Goal: Task Accomplishment & Management: Use online tool/utility

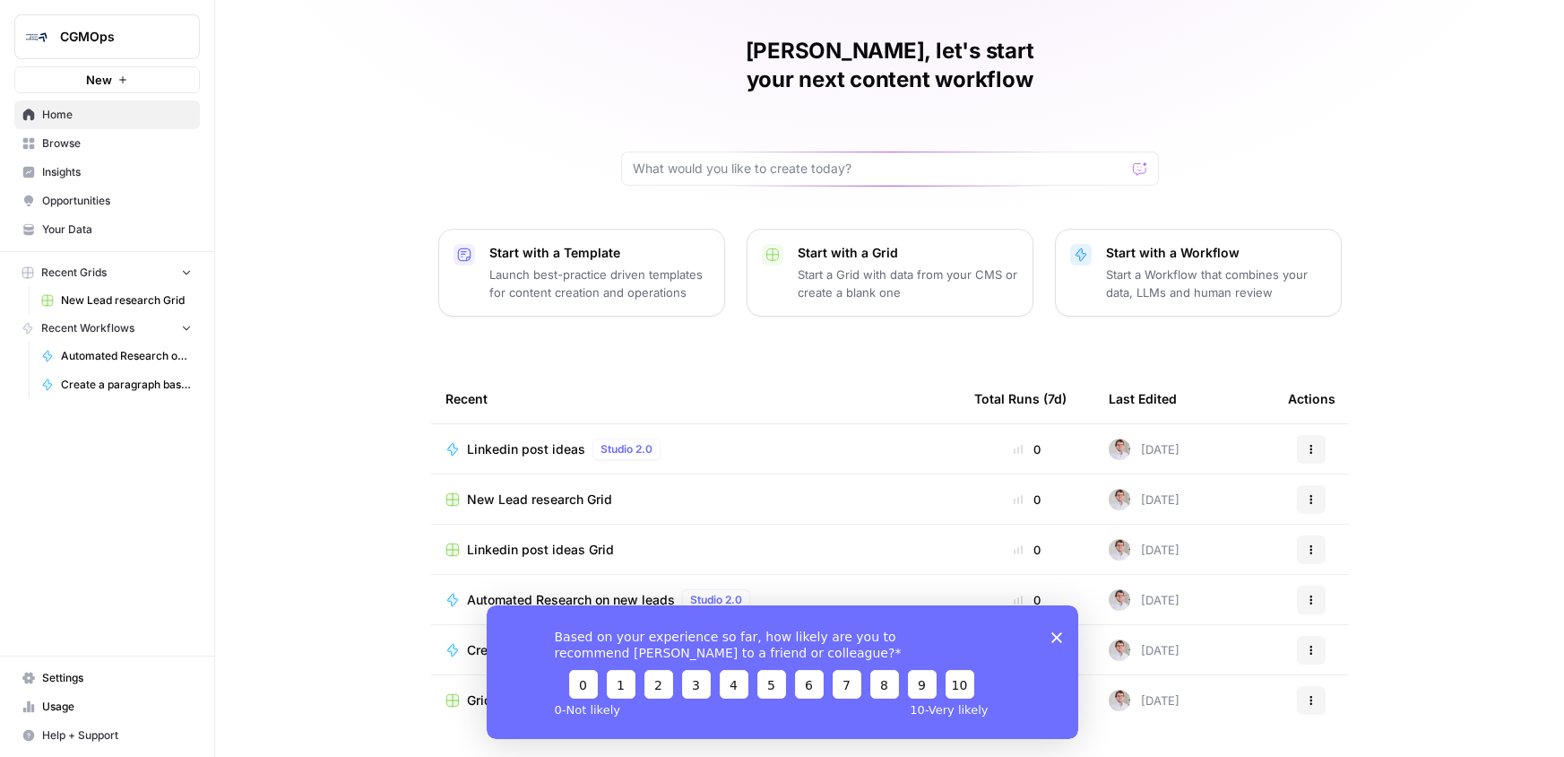
scroll to position [68, 0]
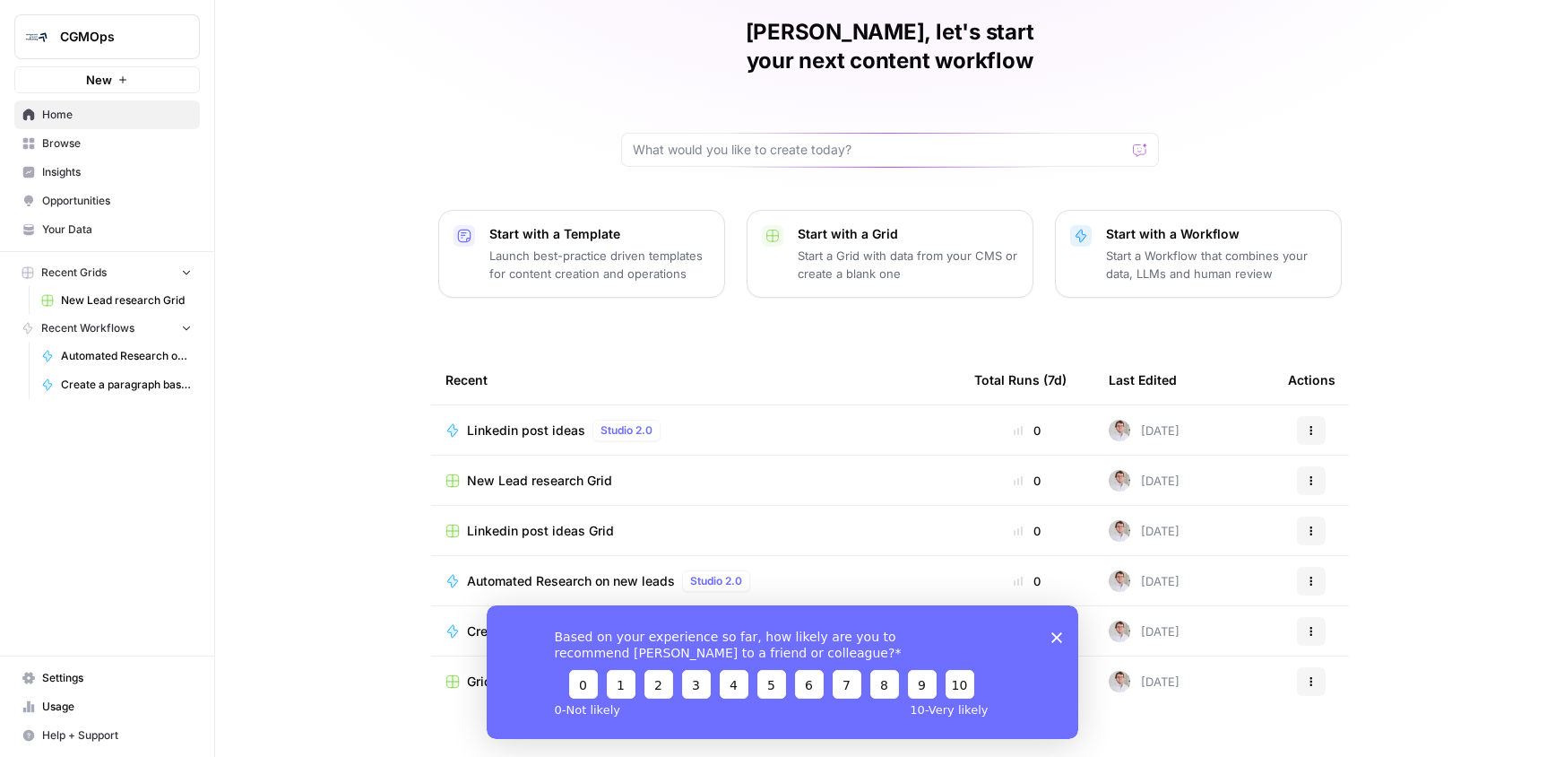
click at [643, 522] on div "Linkedin post ideas Grid" at bounding box center [696, 531] width 500 height 18
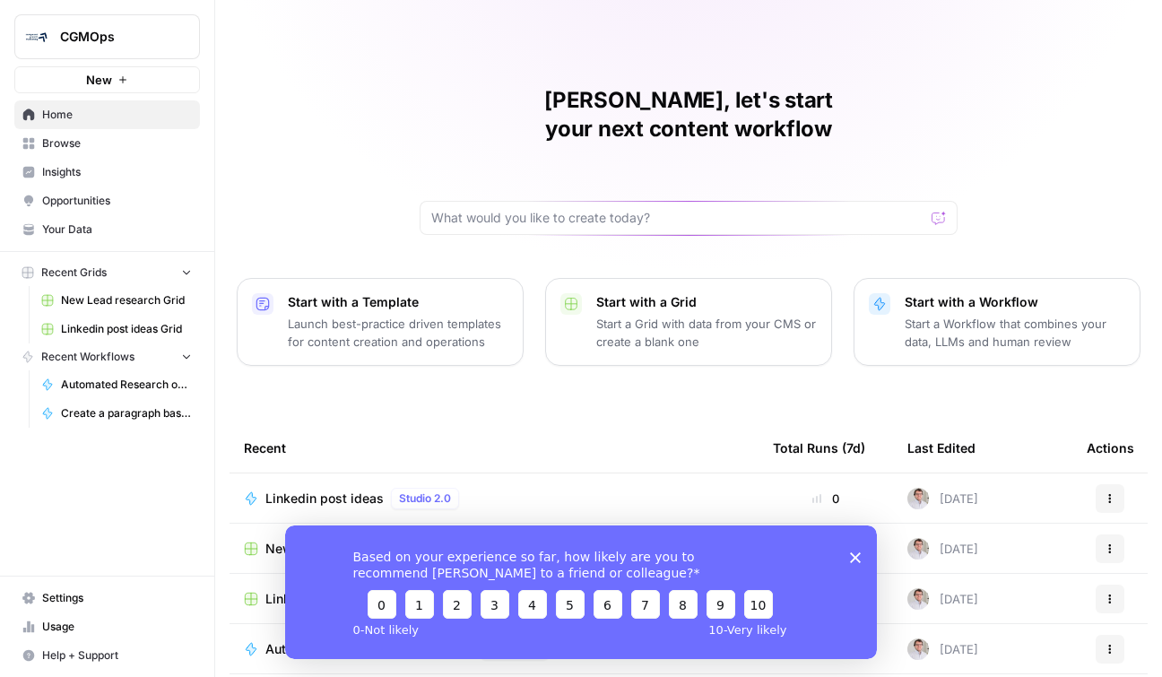
click at [988, 315] on p "Start a Workflow that combines your data, LLMs and human review" at bounding box center [1014, 333] width 221 height 36
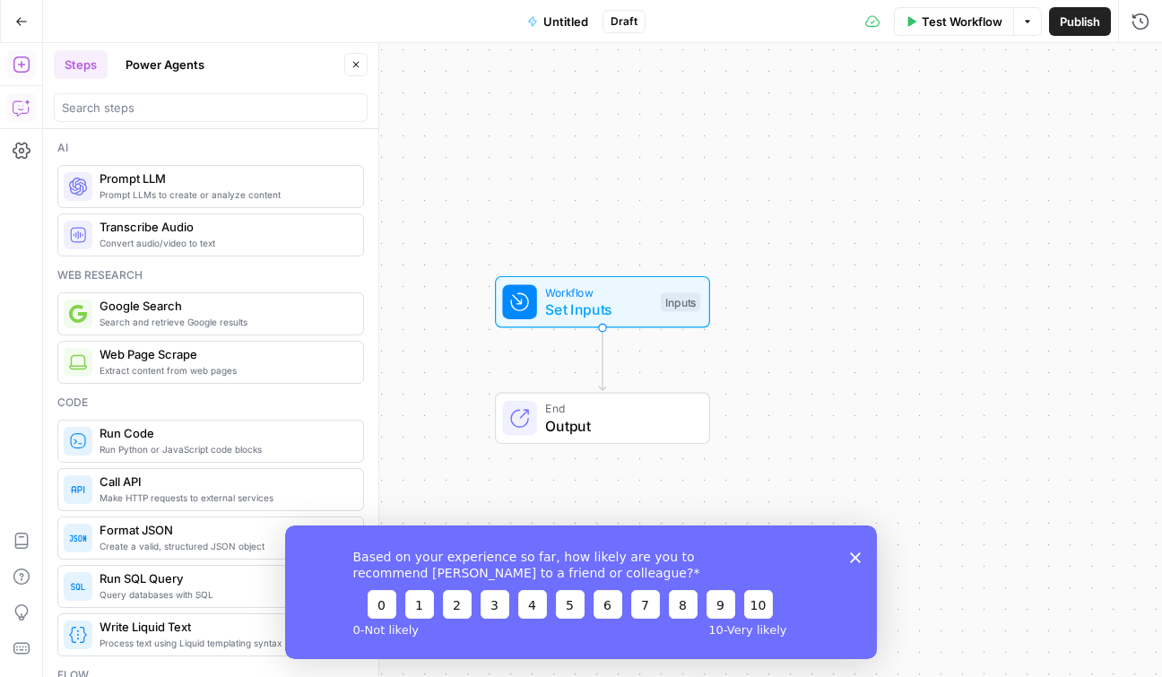
click at [16, 104] on icon "button" at bounding box center [22, 108] width 18 height 18
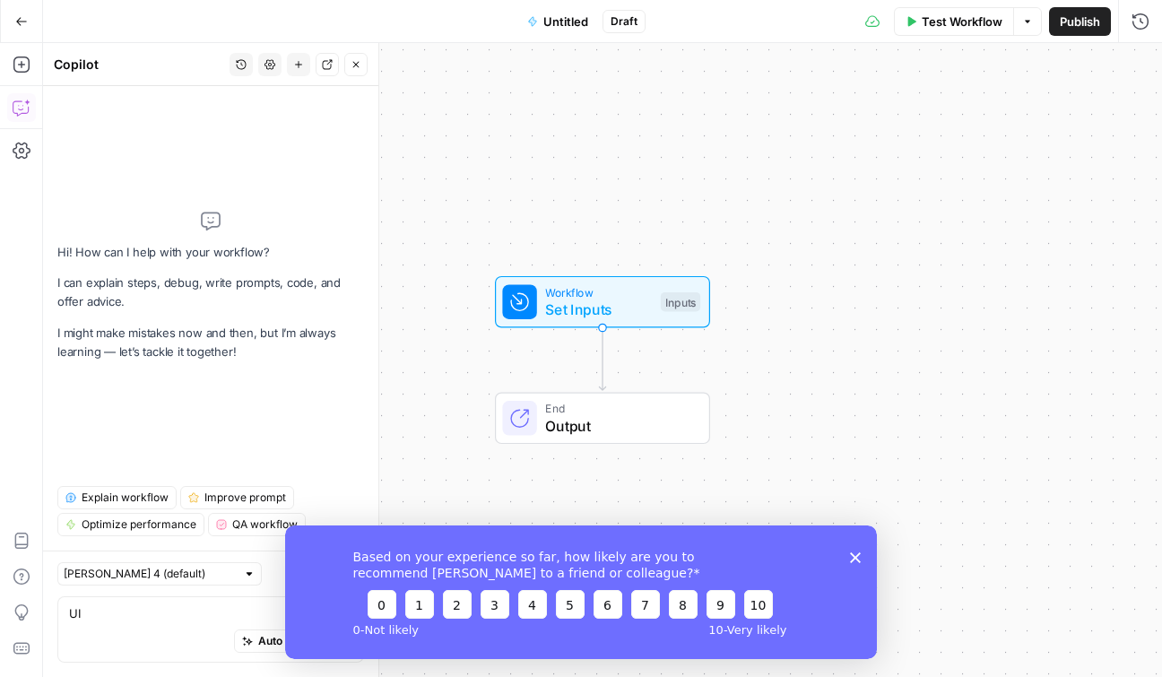
type textarea "U"
type textarea "I am a"
click at [850, 546] on div "Based on your experience so far, how likely are you to recommend [PERSON_NAME] …" at bounding box center [581, 591] width 592 height 134
click at [857, 553] on polygon "Close survey" at bounding box center [855, 556] width 11 height 11
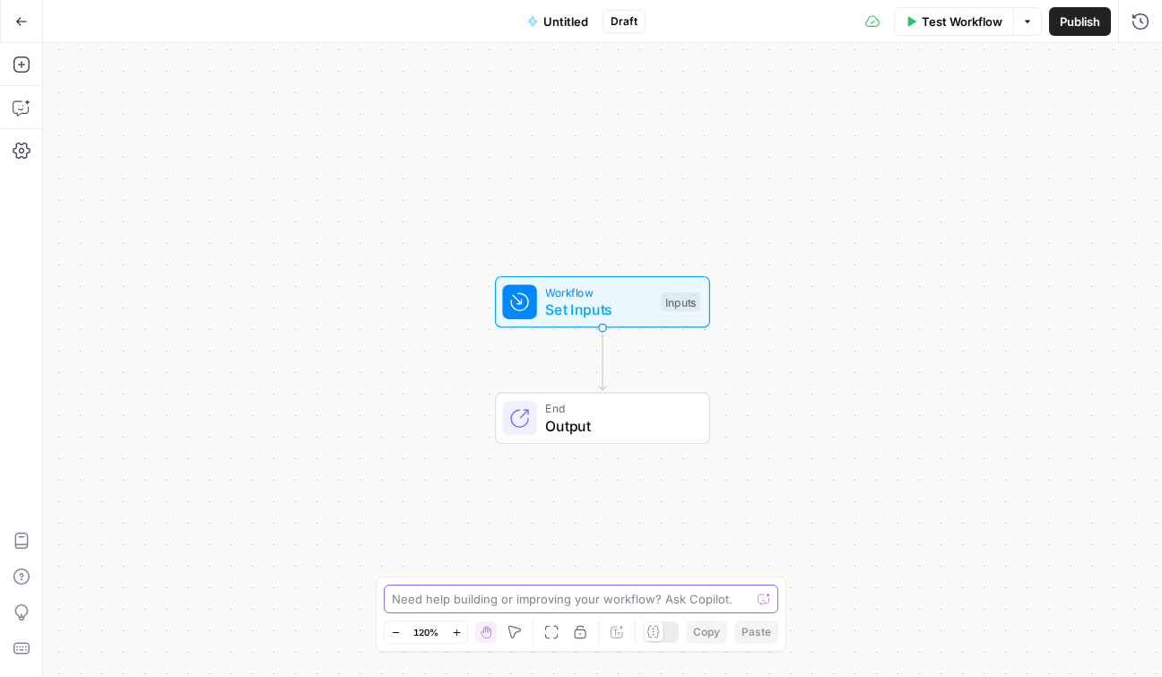
click at [630, 605] on textarea at bounding box center [571, 599] width 359 height 18
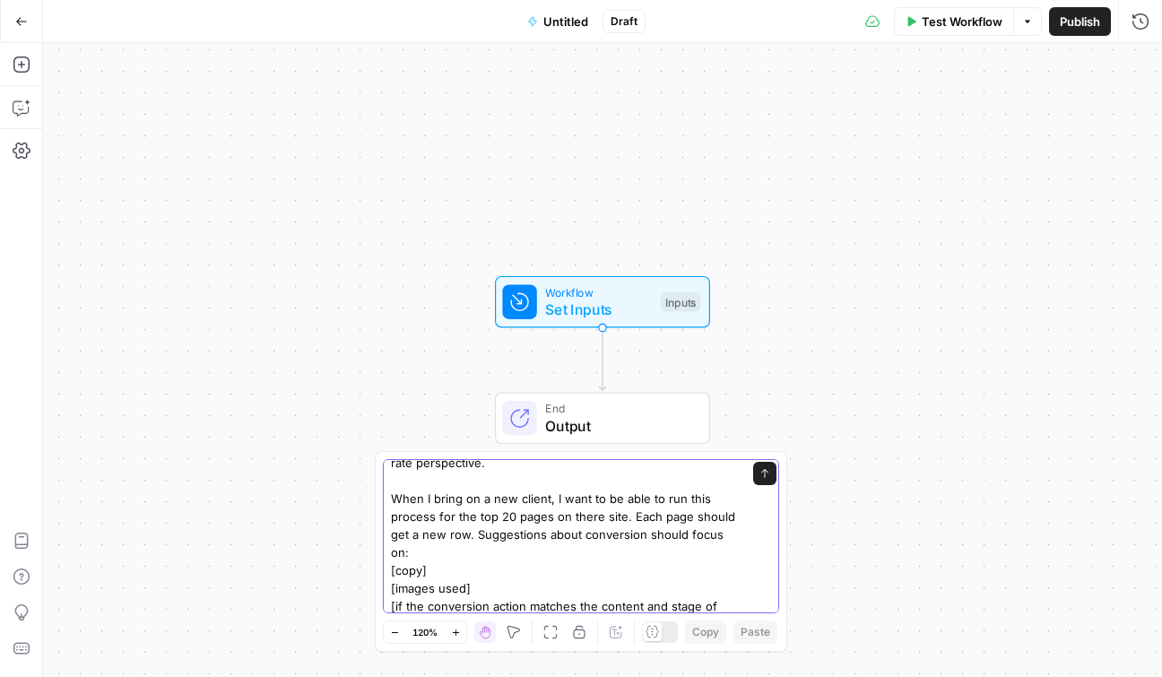
scroll to position [82, 0]
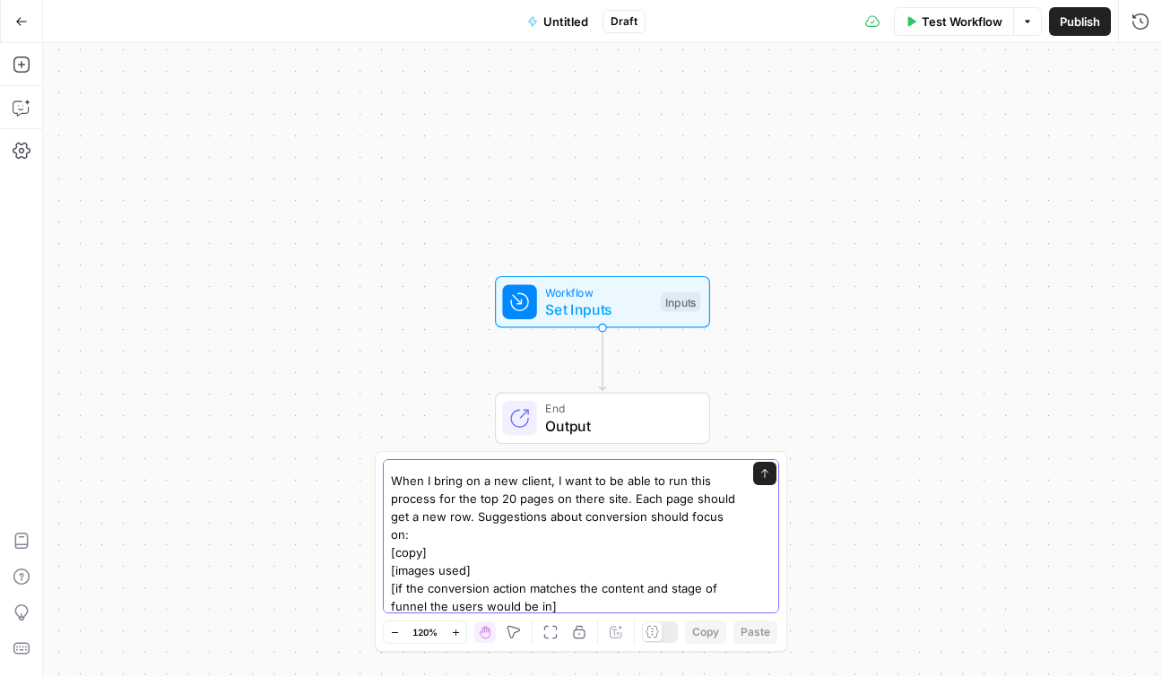
type textarea "I am a conversion rate optimization specialist. I want to build a workflow that…"
click at [766, 469] on div "I am a conversion rate optimization specialist. I want to build a workflow that…" at bounding box center [581, 536] width 396 height 154
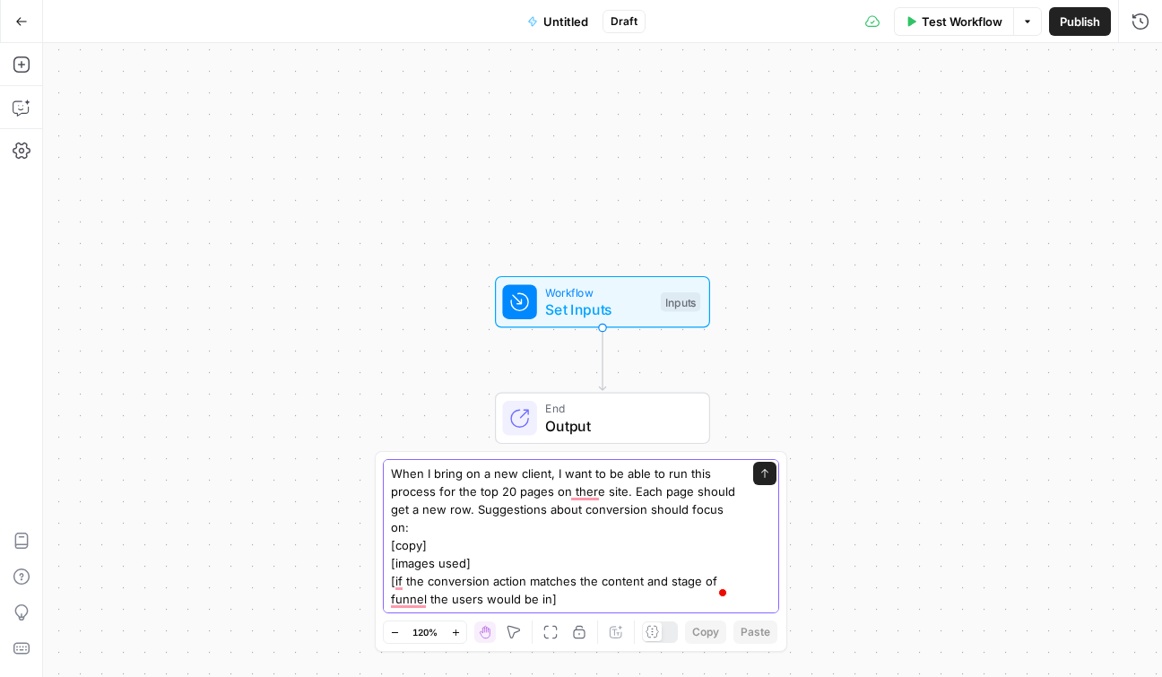
scroll to position [0, 0]
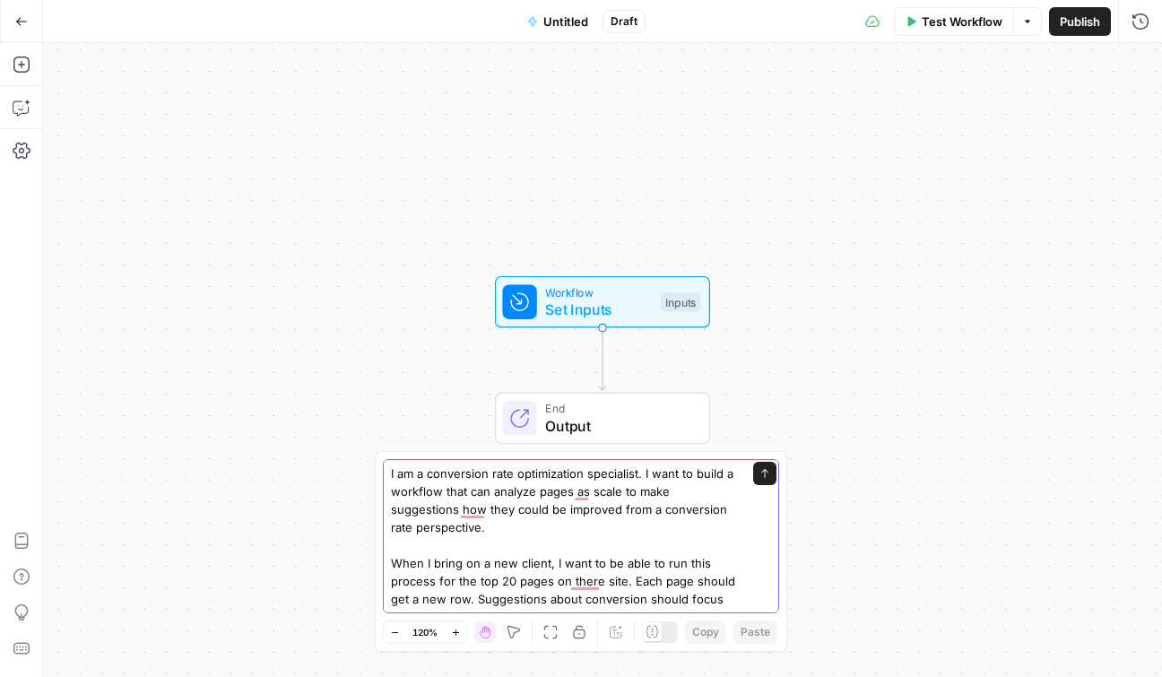
click at [757, 474] on button "Send" at bounding box center [764, 473] width 23 height 23
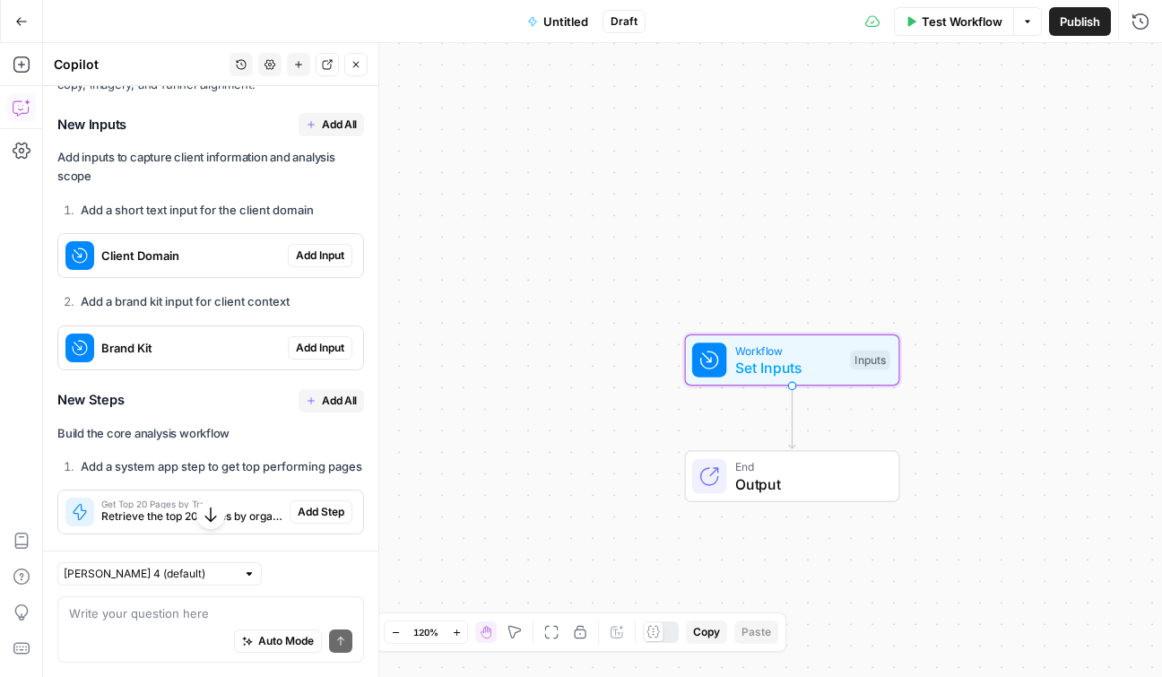
scroll to position [828, 0]
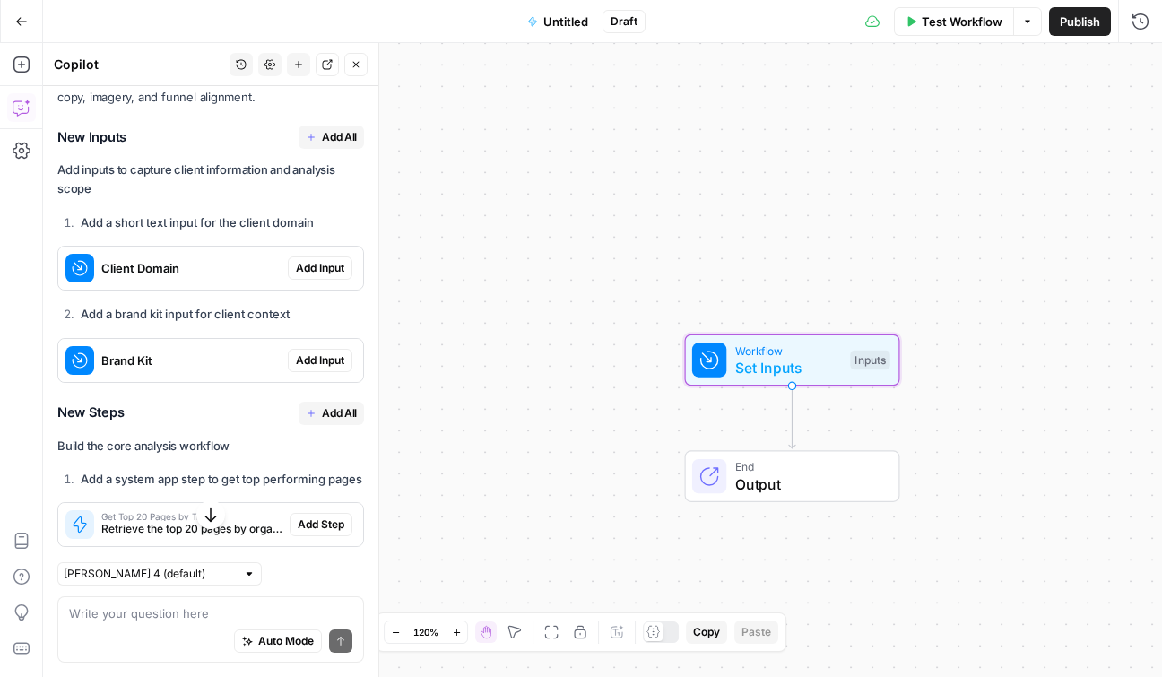
click at [335, 260] on span "Add Input" at bounding box center [320, 268] width 48 height 16
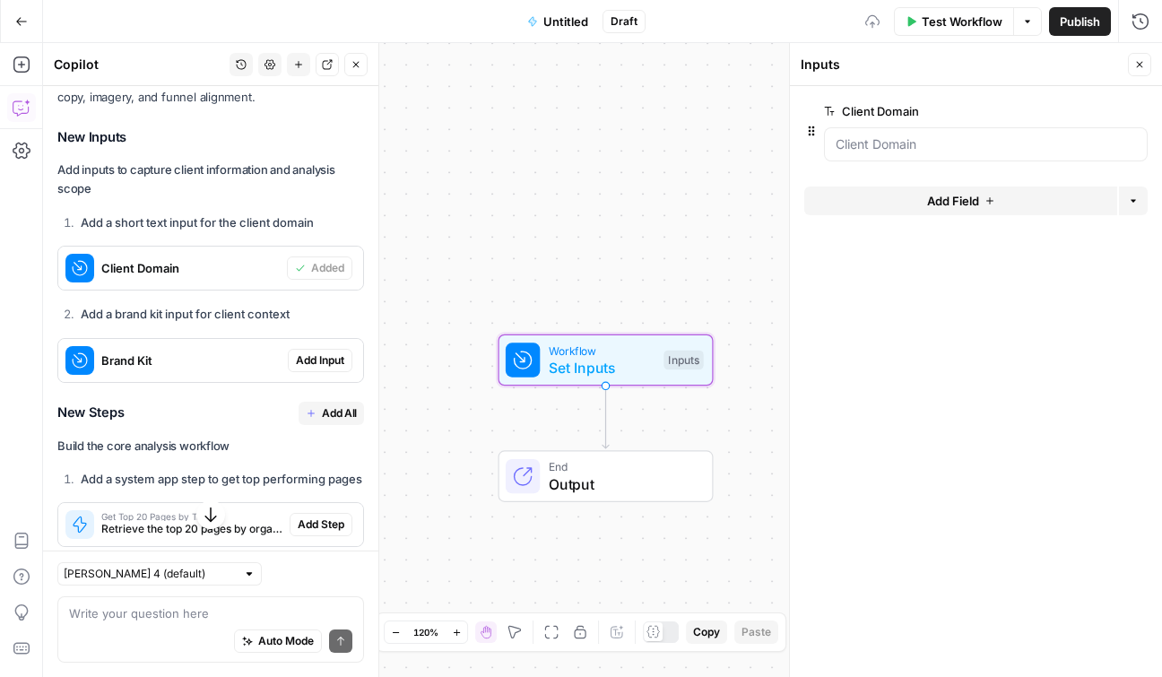
click at [324, 354] on span "Add Input" at bounding box center [320, 360] width 48 height 16
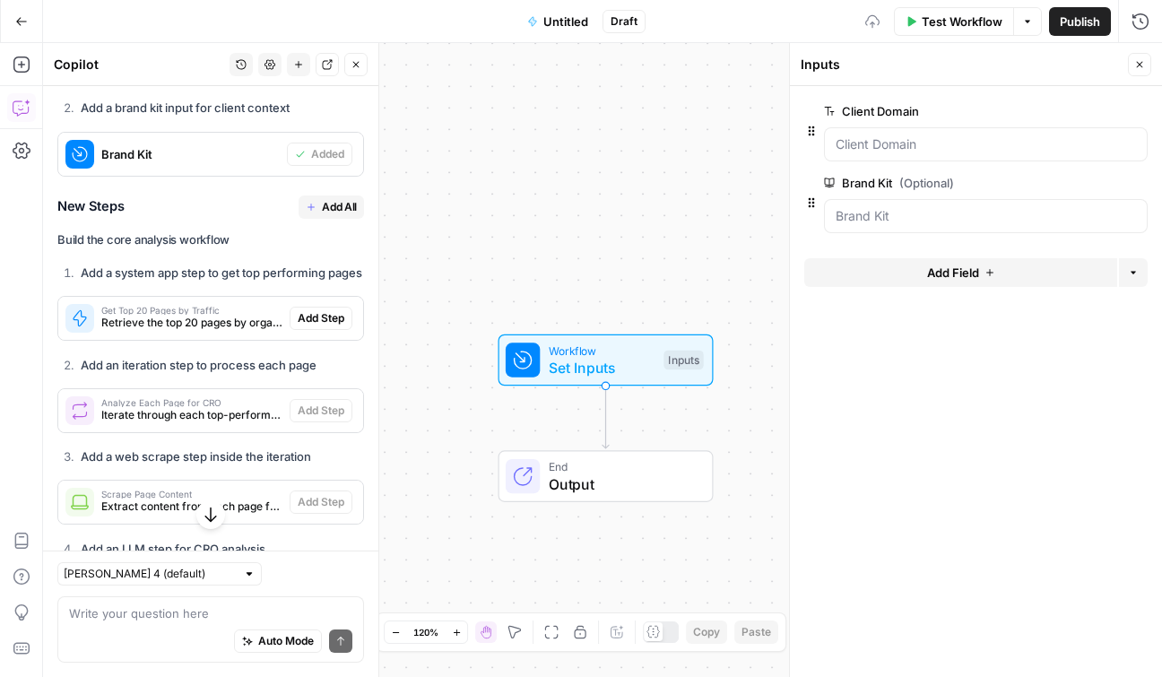
scroll to position [1072, 0]
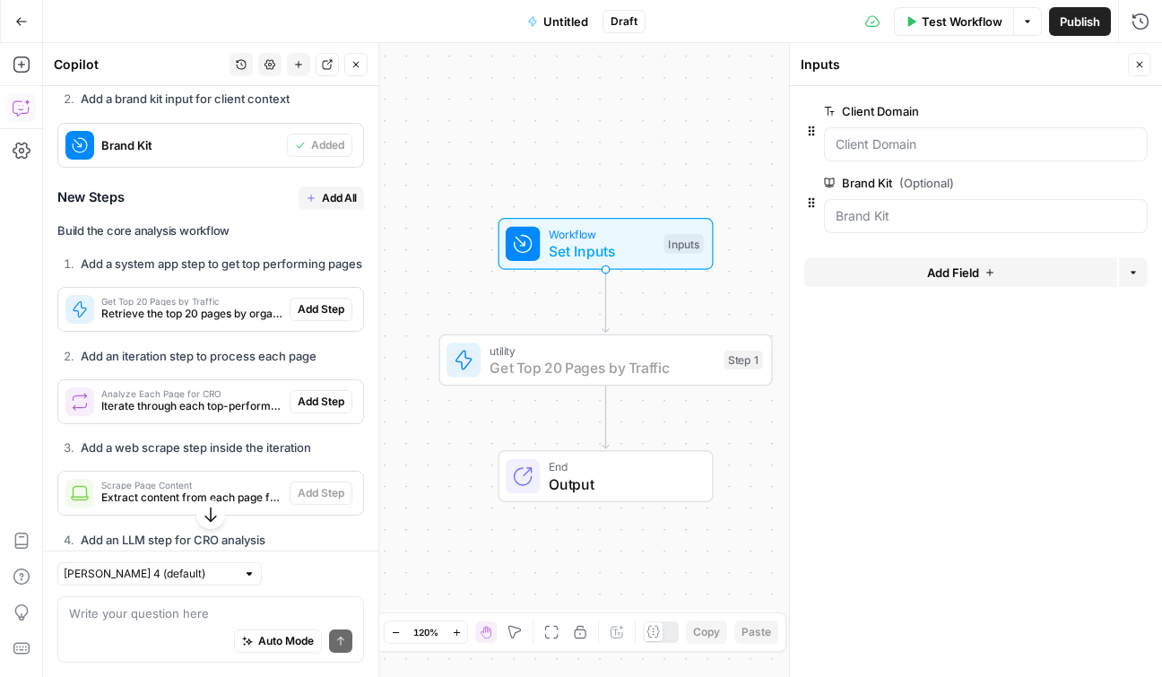
click at [324, 317] on span "Add Step" at bounding box center [321, 309] width 47 height 16
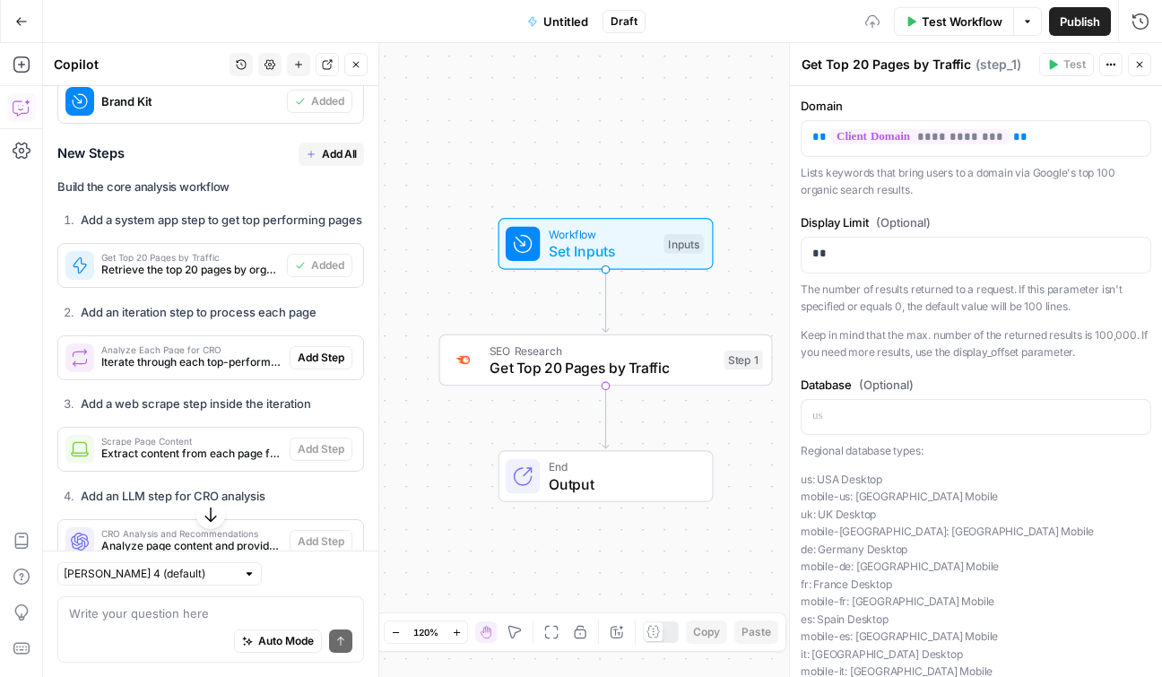
scroll to position [1182, 0]
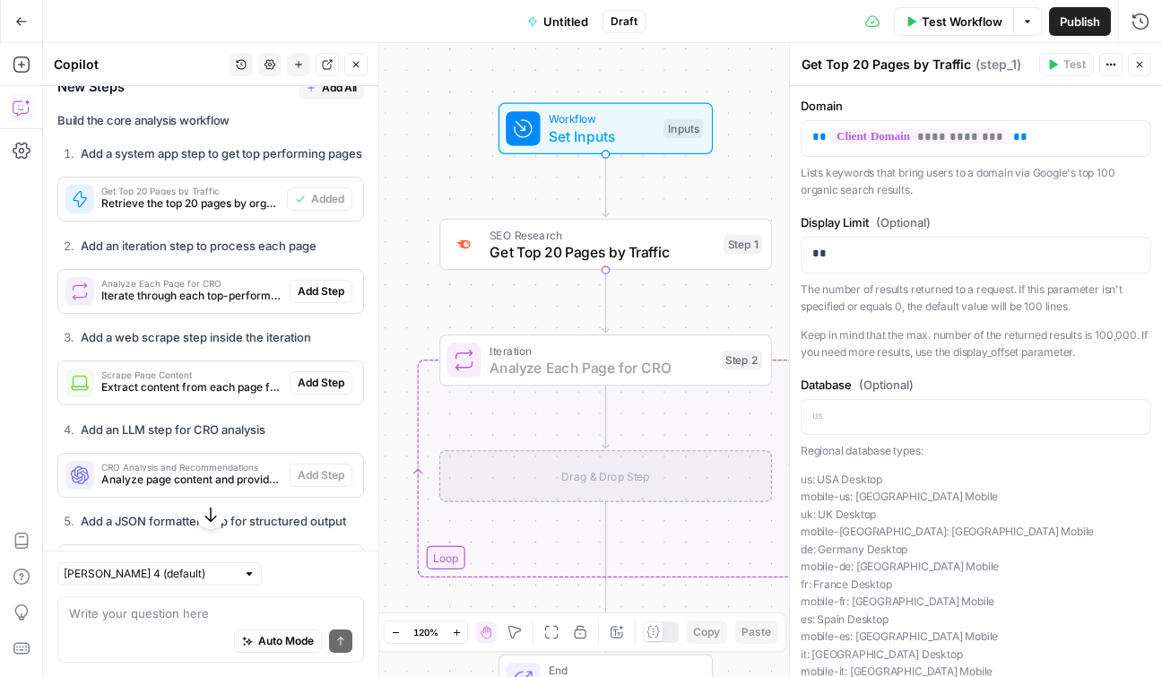
click at [321, 299] on span "Add Step" at bounding box center [321, 291] width 47 height 16
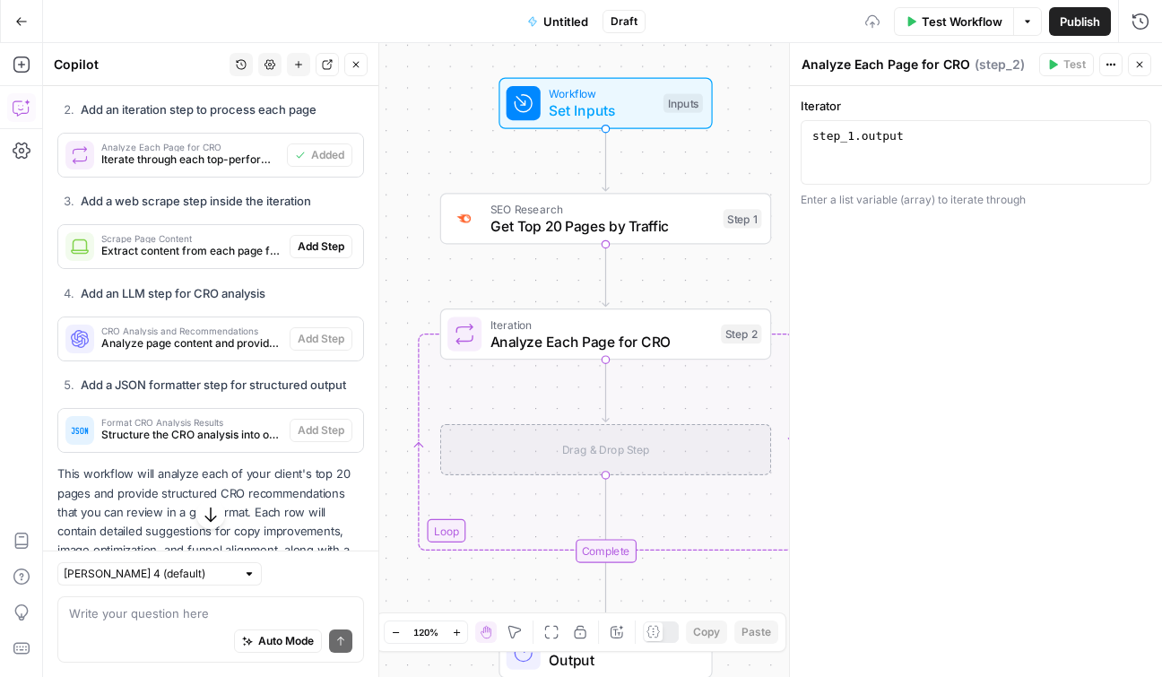
scroll to position [1324, 0]
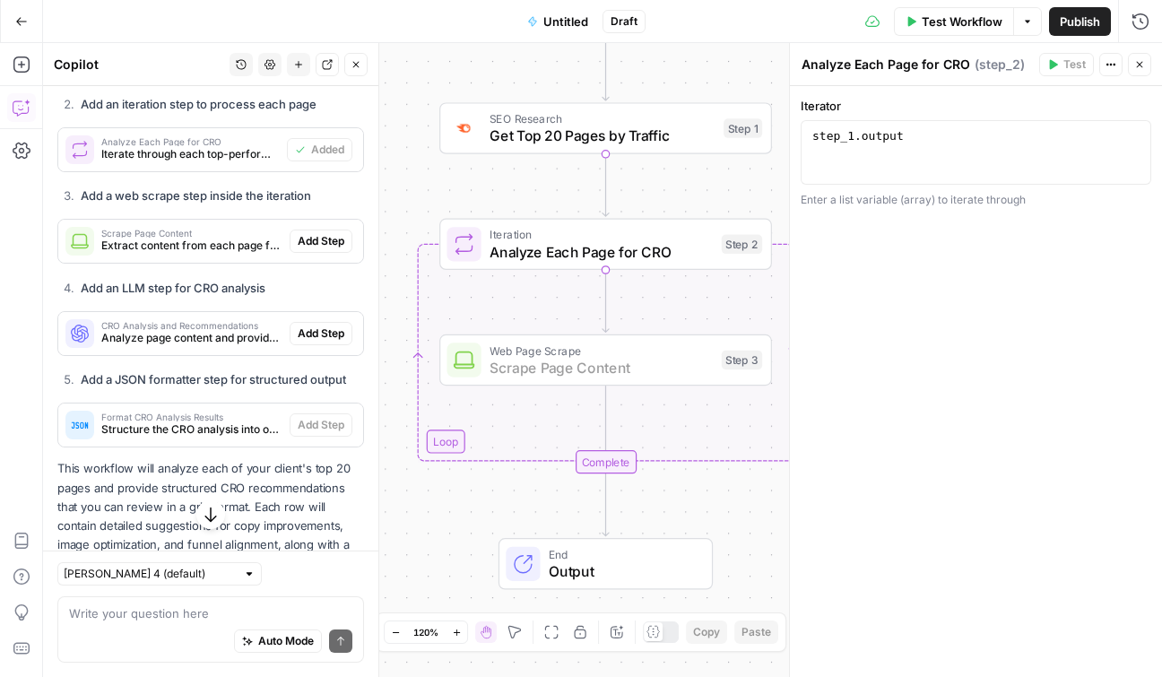
click at [313, 249] on span "Add Step" at bounding box center [321, 241] width 47 height 16
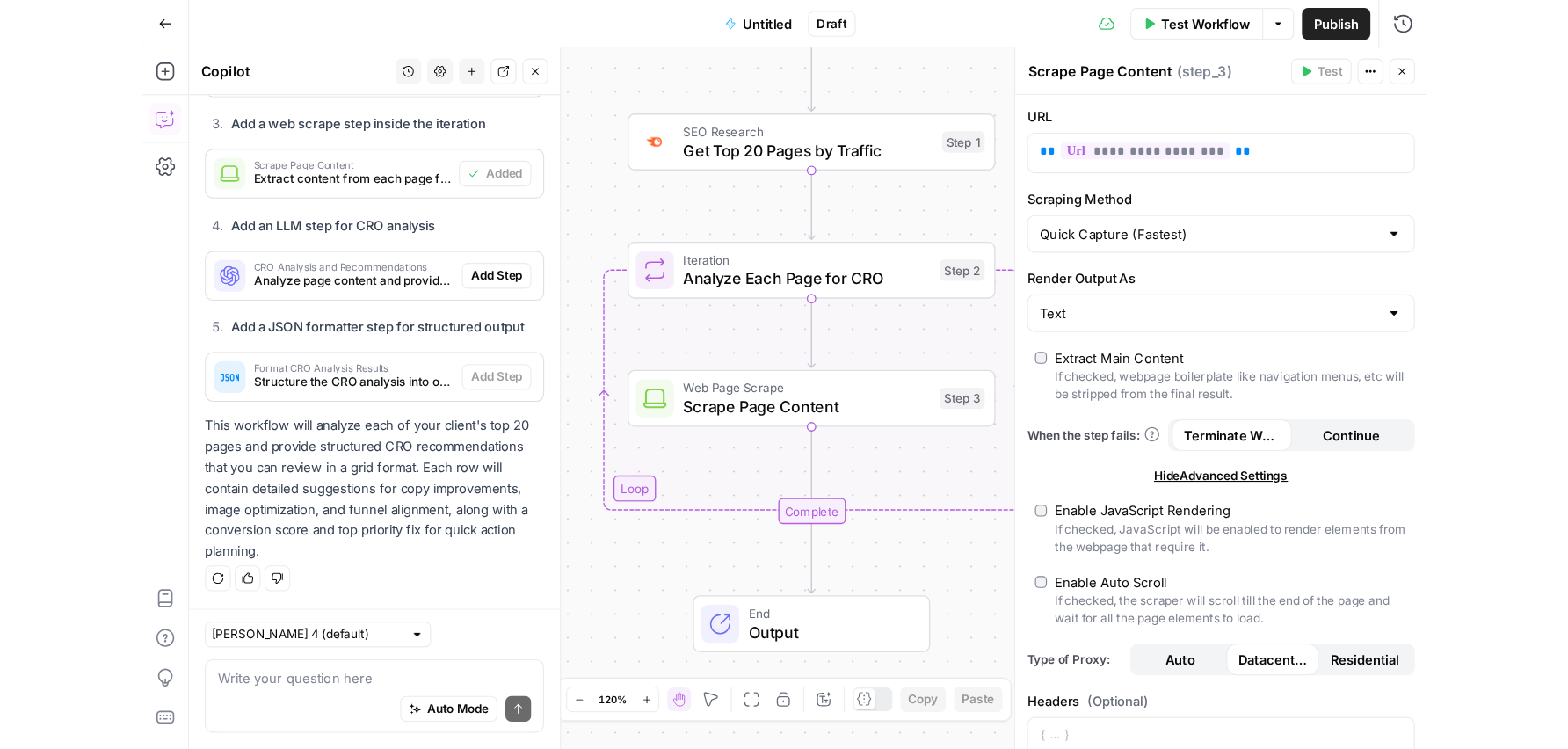
scroll to position [1398, 0]
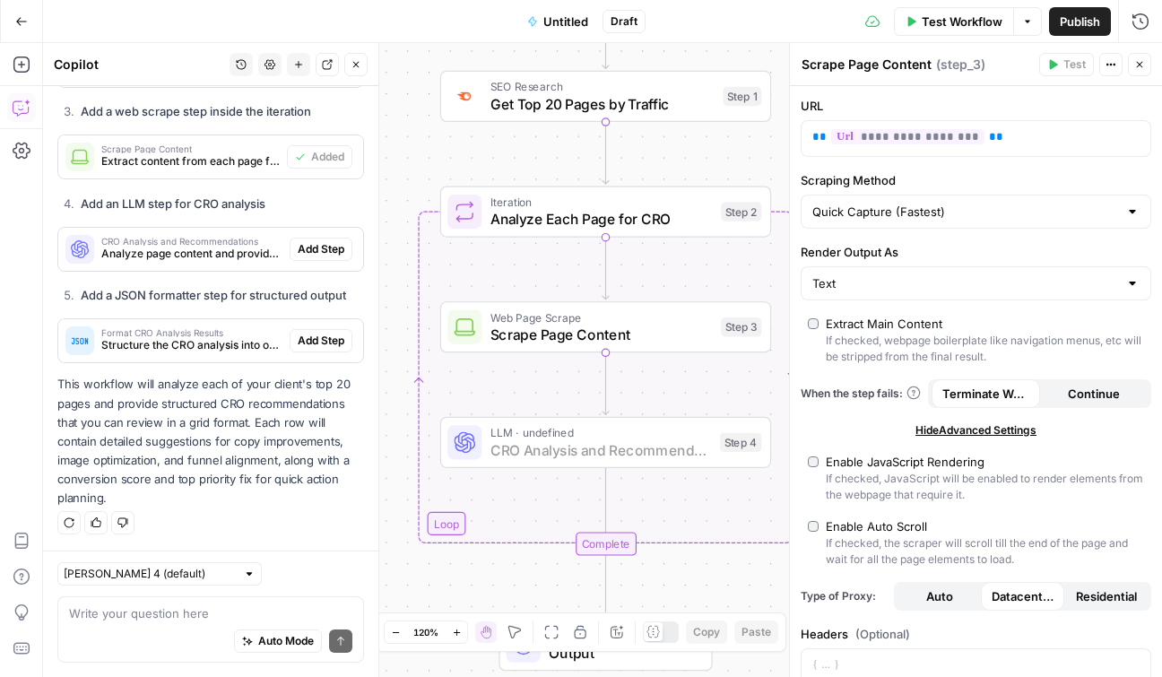
click at [314, 251] on span "Add Step" at bounding box center [321, 249] width 47 height 16
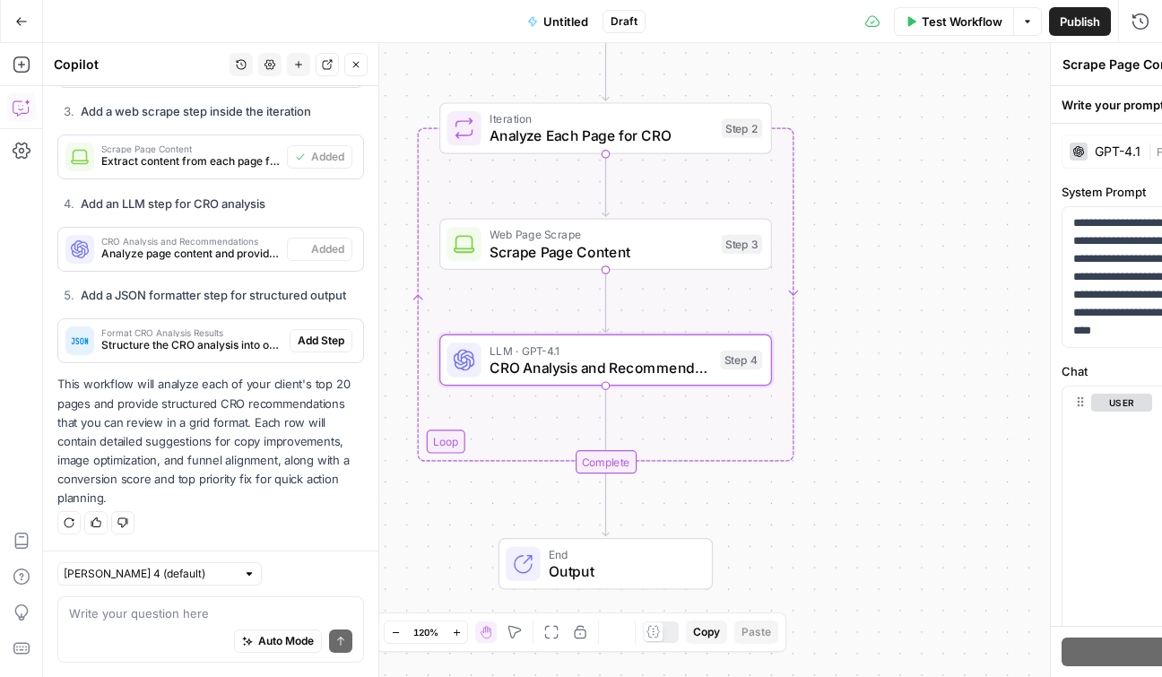
type textarea "CRO Analysis and Recommendations"
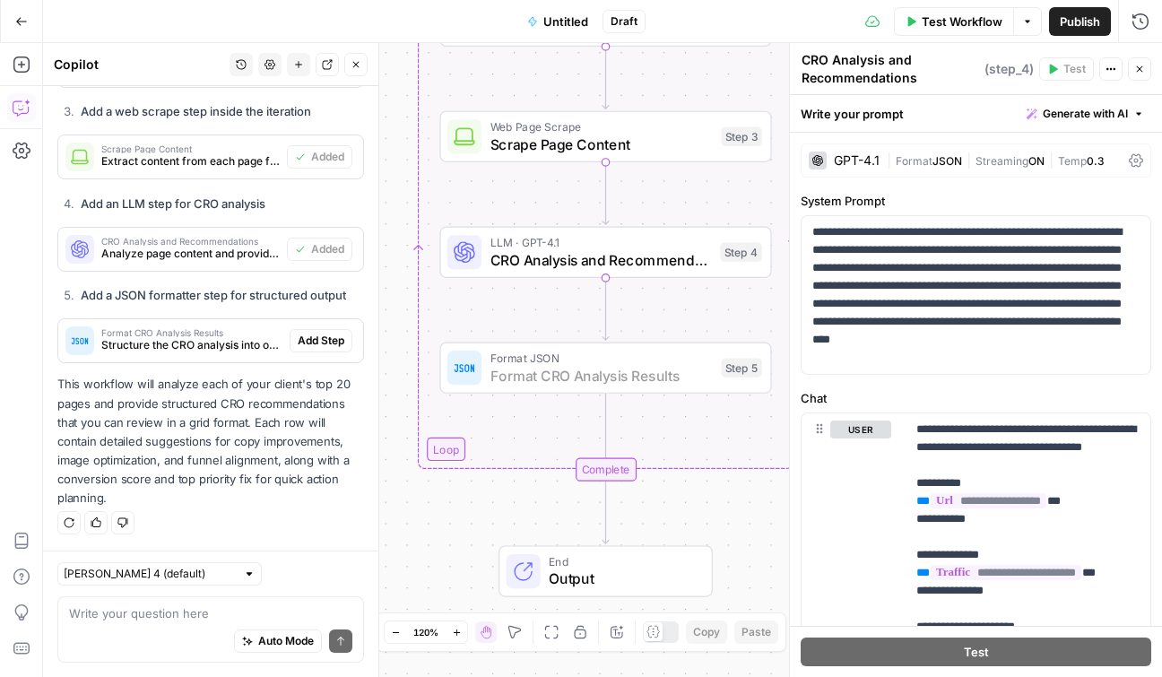
click at [335, 336] on span "Add Step" at bounding box center [321, 341] width 47 height 16
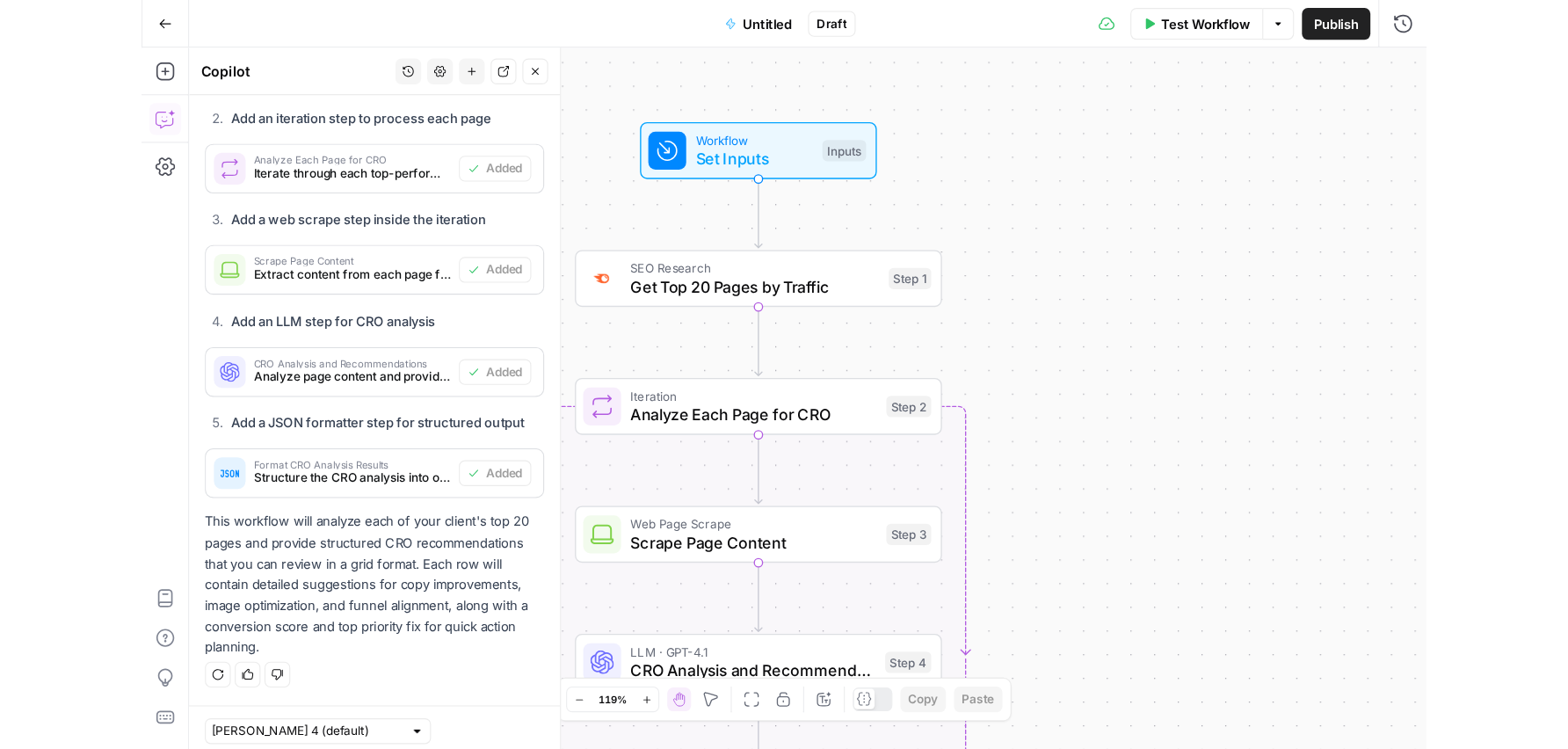
scroll to position [1313, 0]
